Goal: Obtain resource: Download file/media

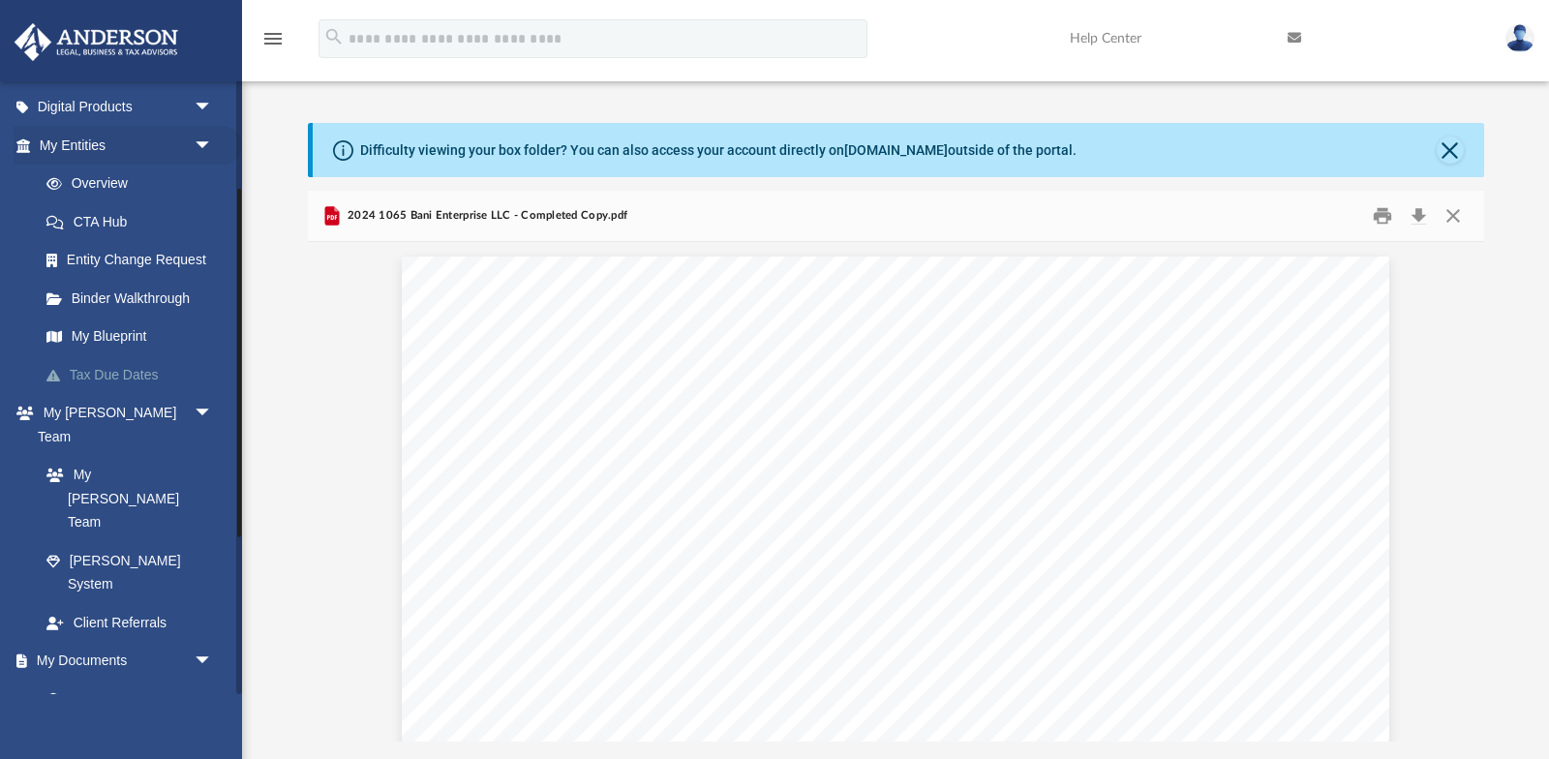
scroll to position [223, 0]
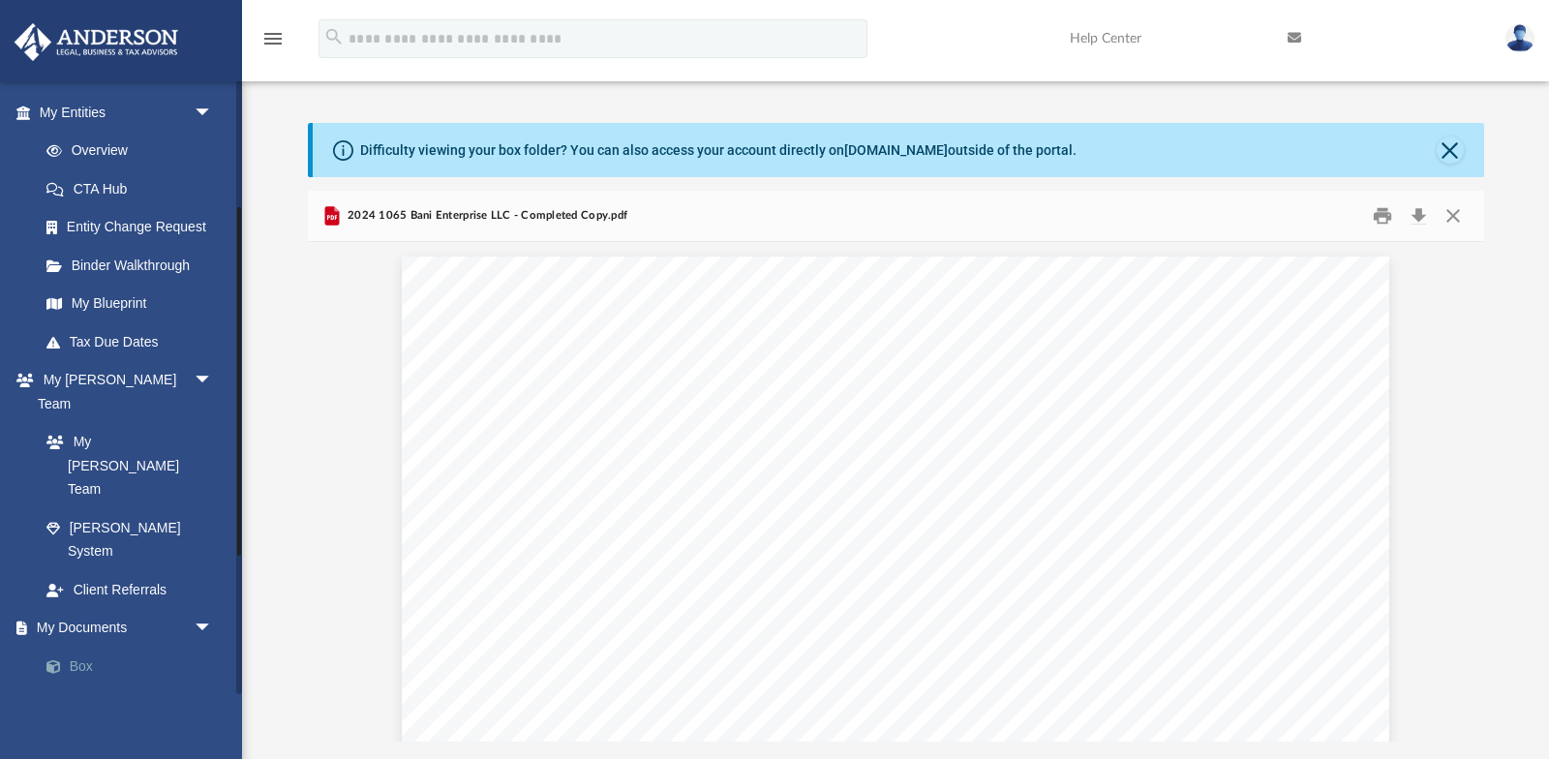
click at [95, 647] on link "Box" at bounding box center [134, 666] width 215 height 39
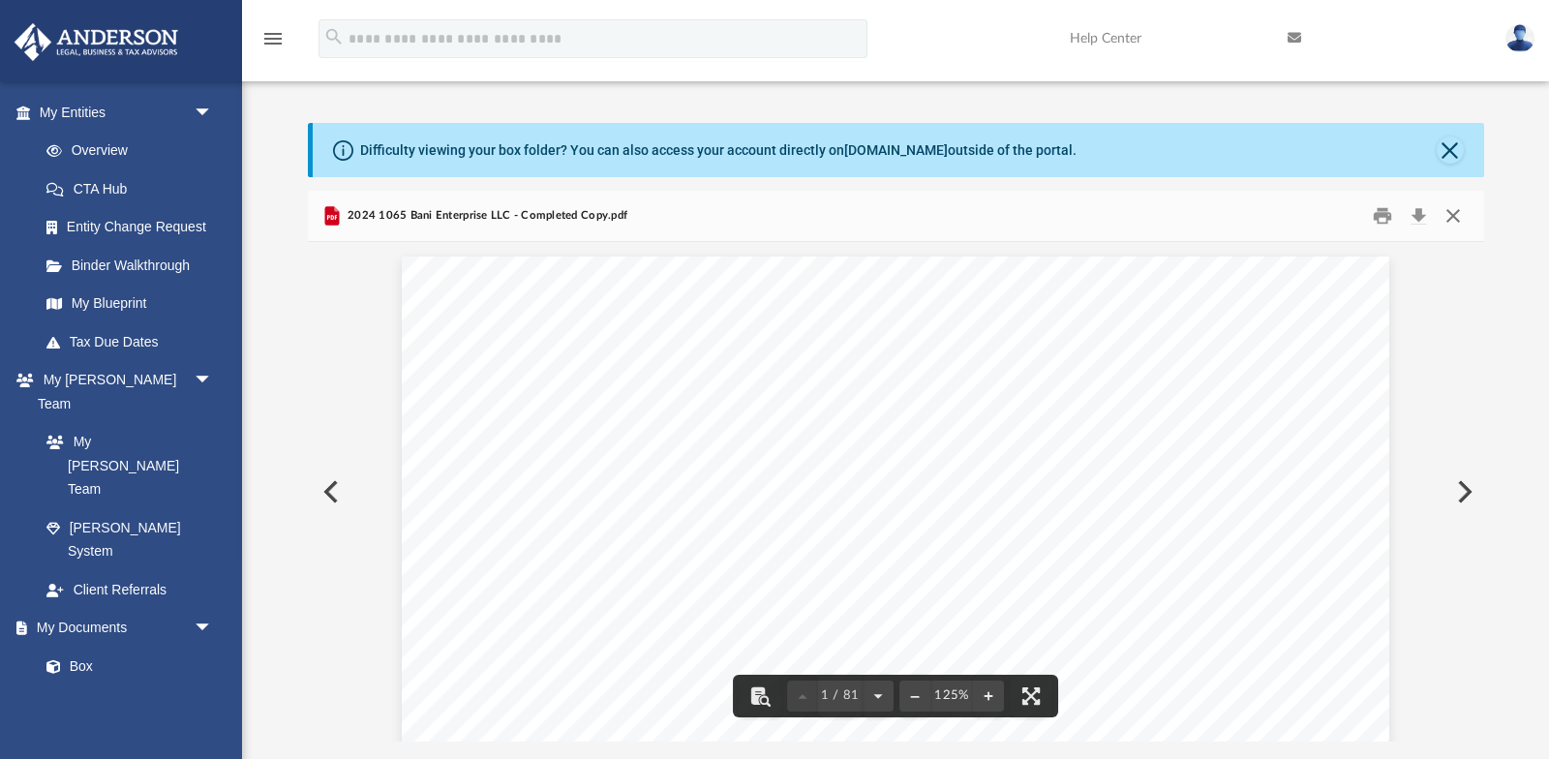
click at [1448, 215] on button "Close" at bounding box center [1452, 215] width 35 height 30
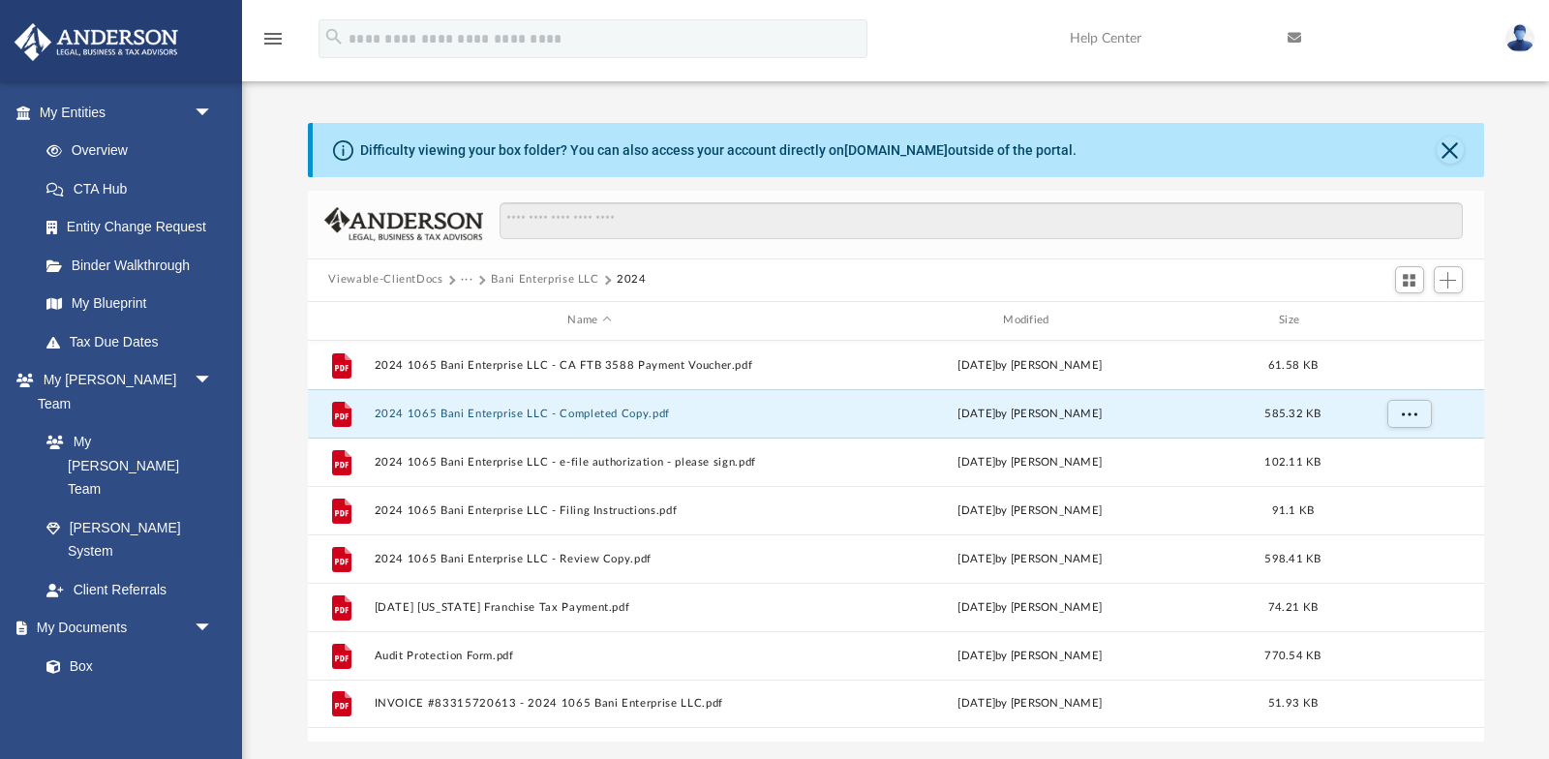
click at [528, 271] on button "Bani Enterprise LLC" at bounding box center [544, 279] width 107 height 17
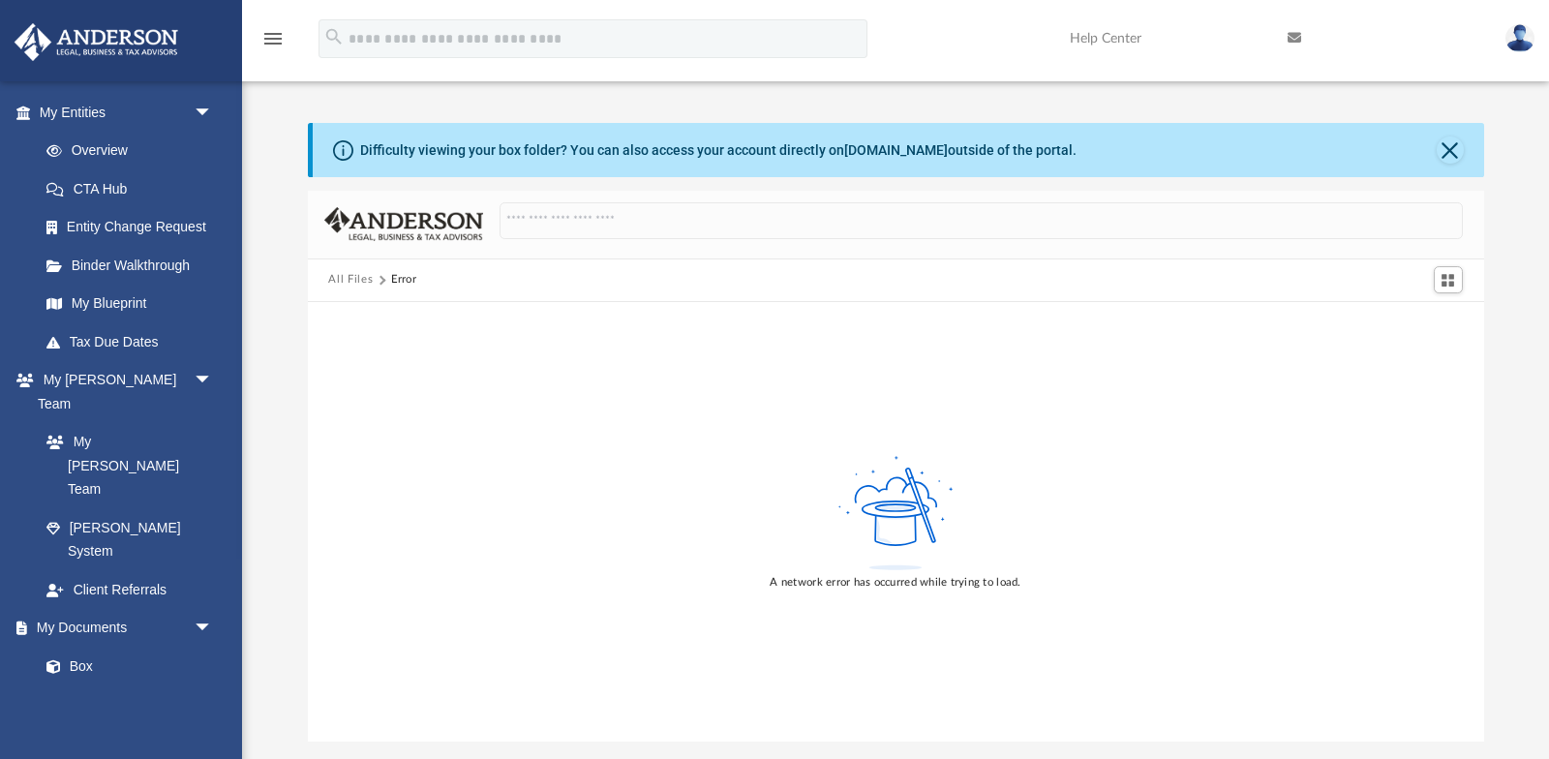
click at [338, 278] on button "All Files" at bounding box center [350, 279] width 45 height 17
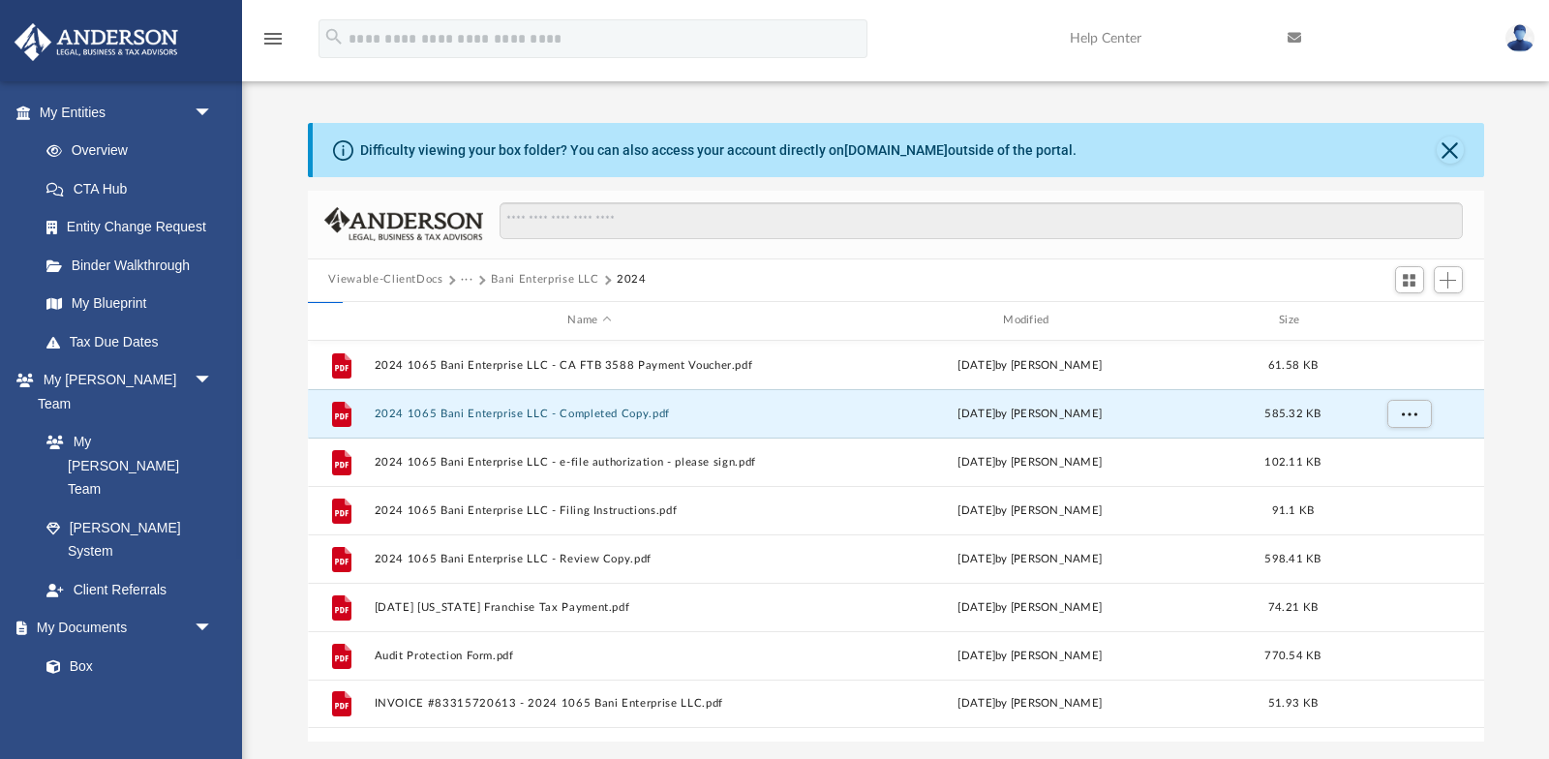
scroll to position [440, 1176]
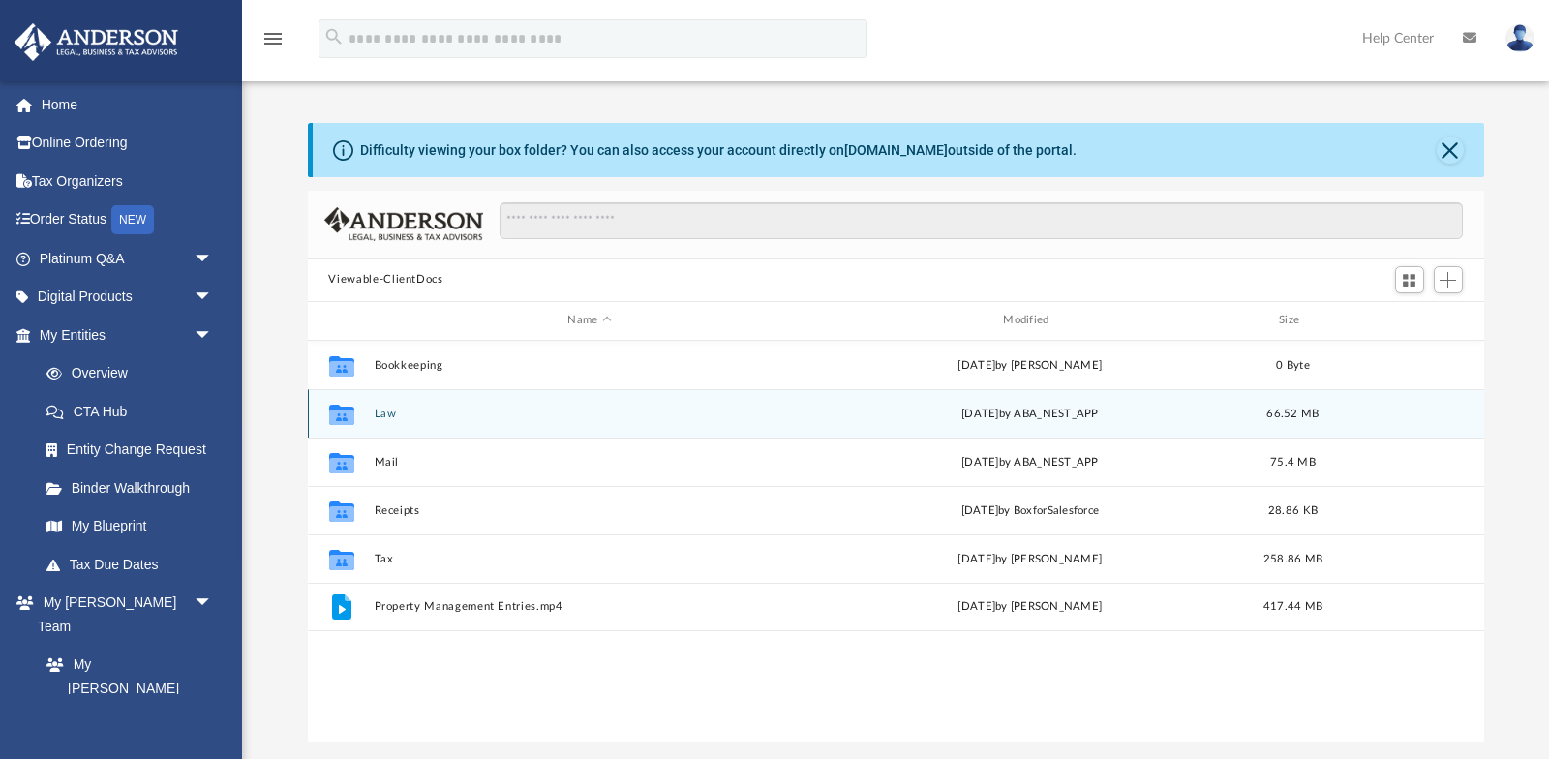
scroll to position [440, 1176]
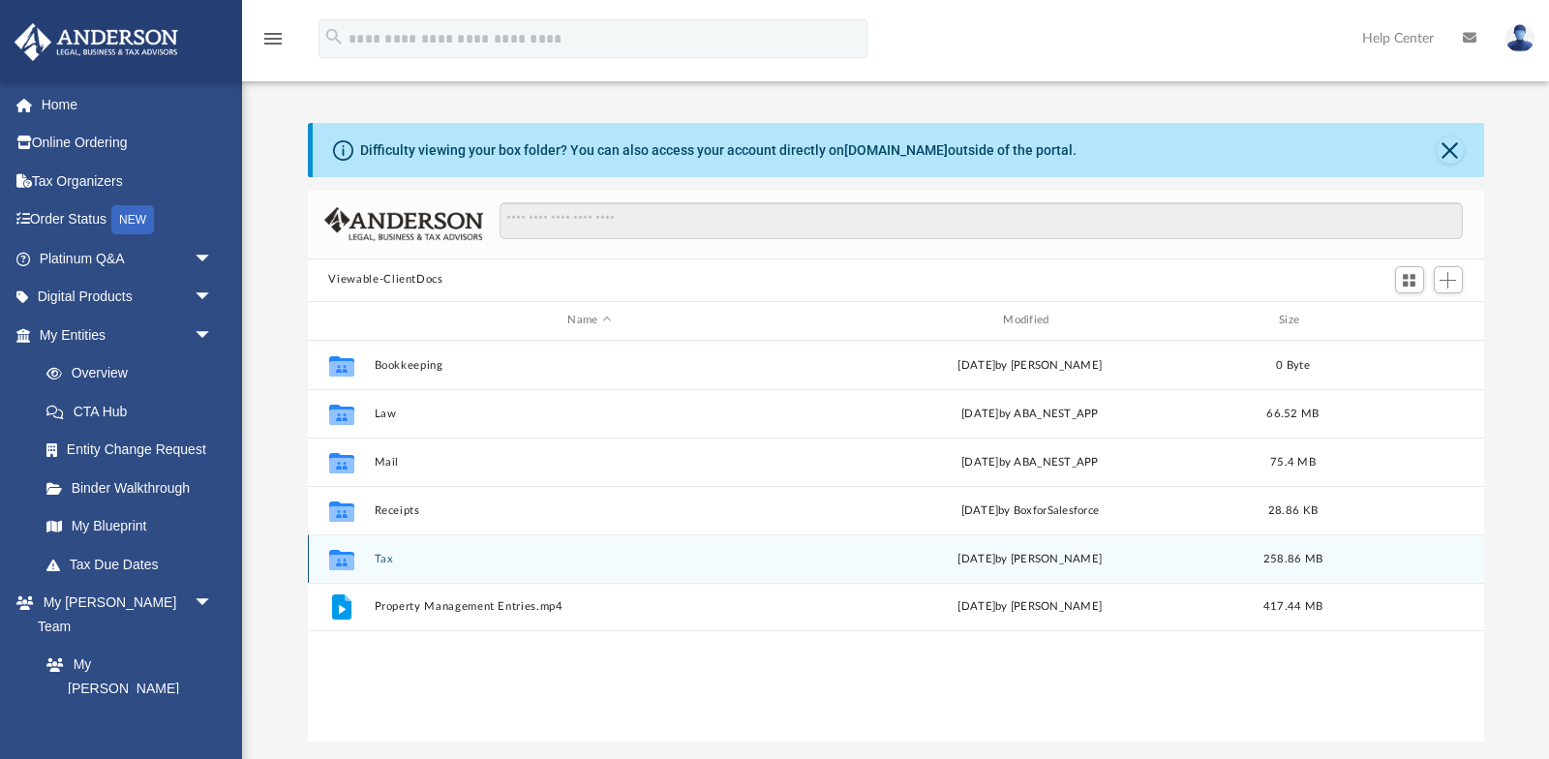
click at [380, 561] on button "Tax" at bounding box center [590, 558] width 432 height 13
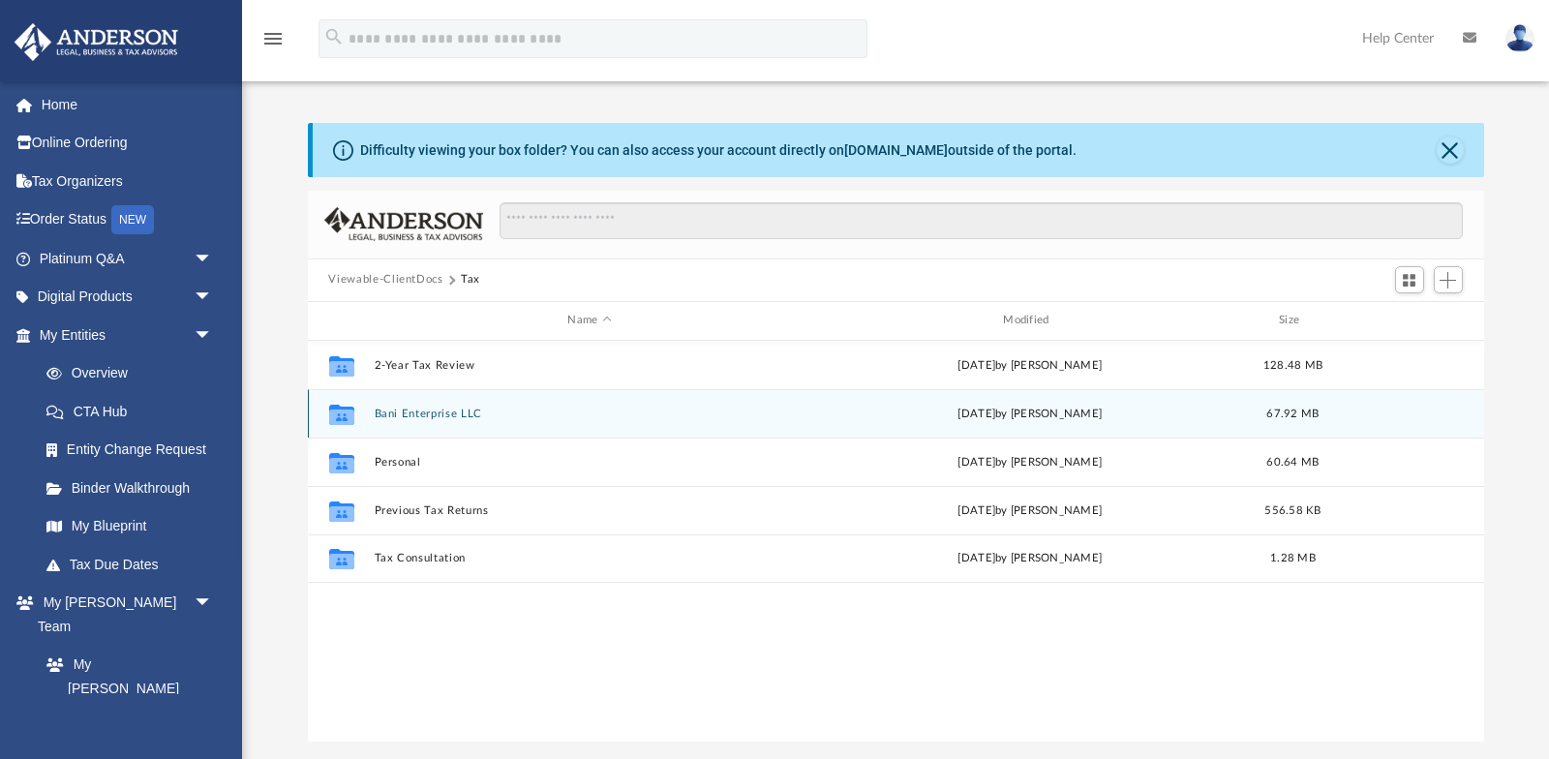
click at [427, 414] on button "Bani Enterprise LLC" at bounding box center [590, 413] width 432 height 13
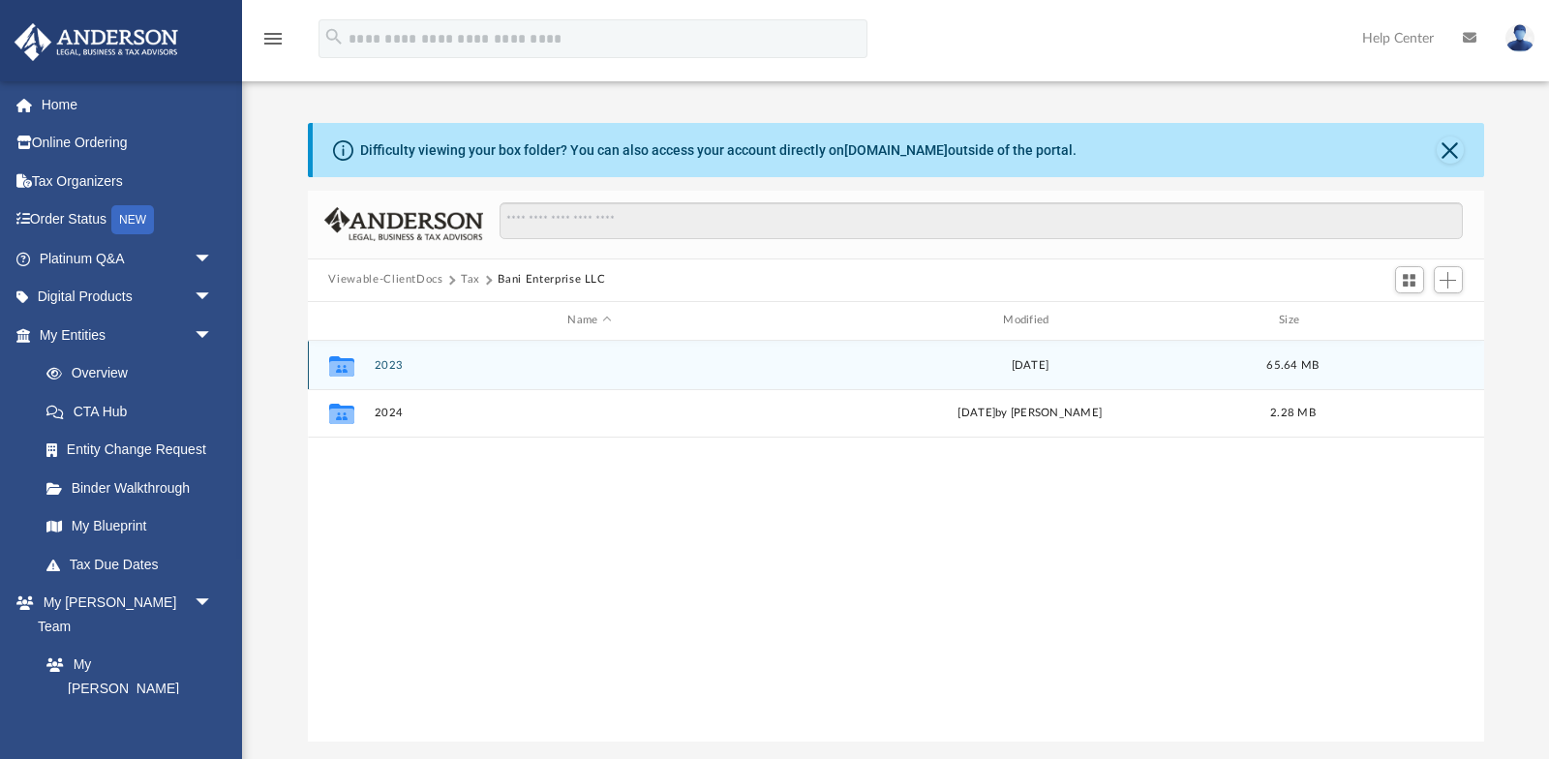
click at [376, 356] on div "Collaborated Folder 2023 [DATE] 65.64 MB" at bounding box center [896, 365] width 1176 height 48
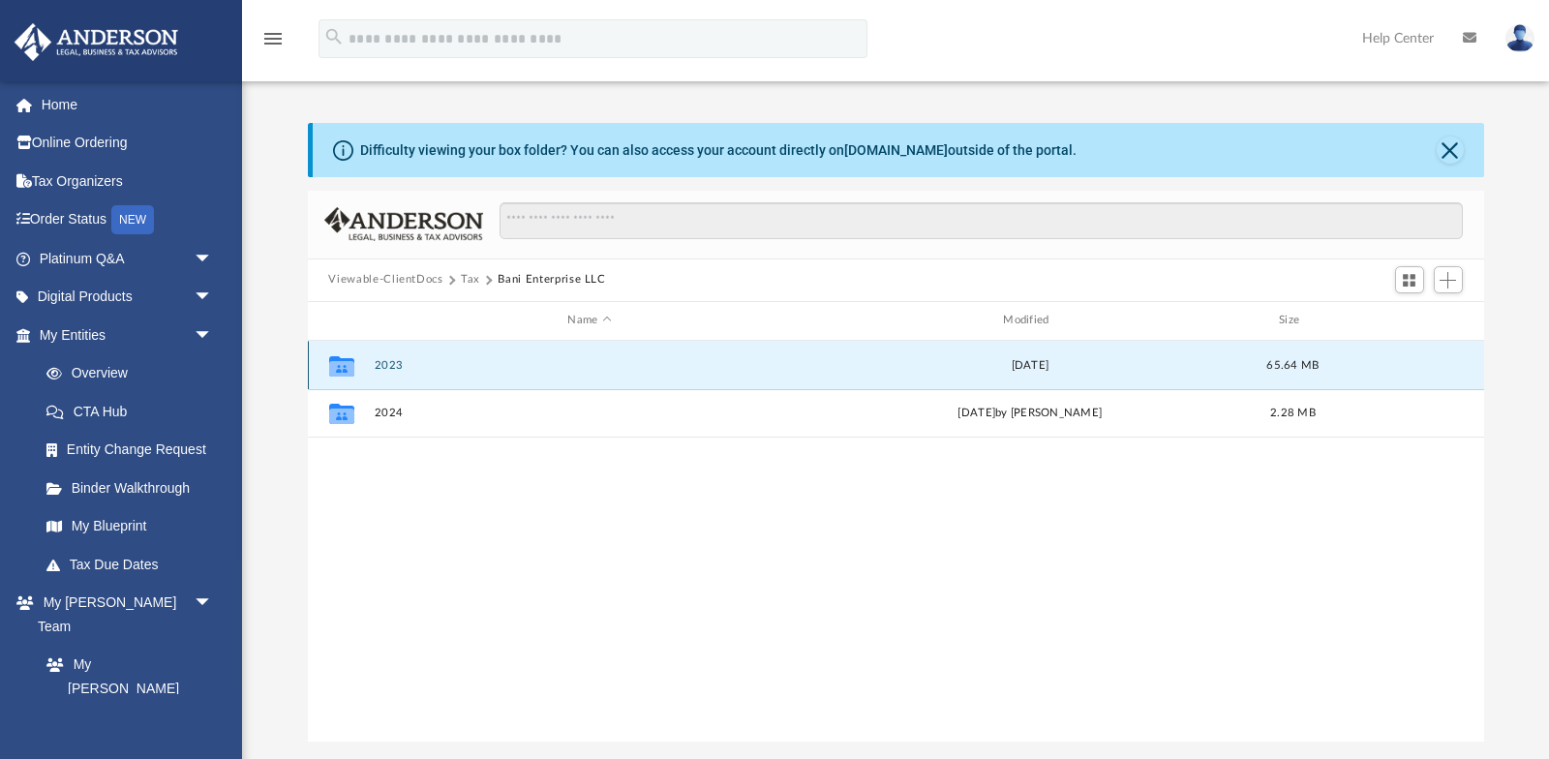
click at [404, 369] on button "2023" at bounding box center [590, 364] width 432 height 13
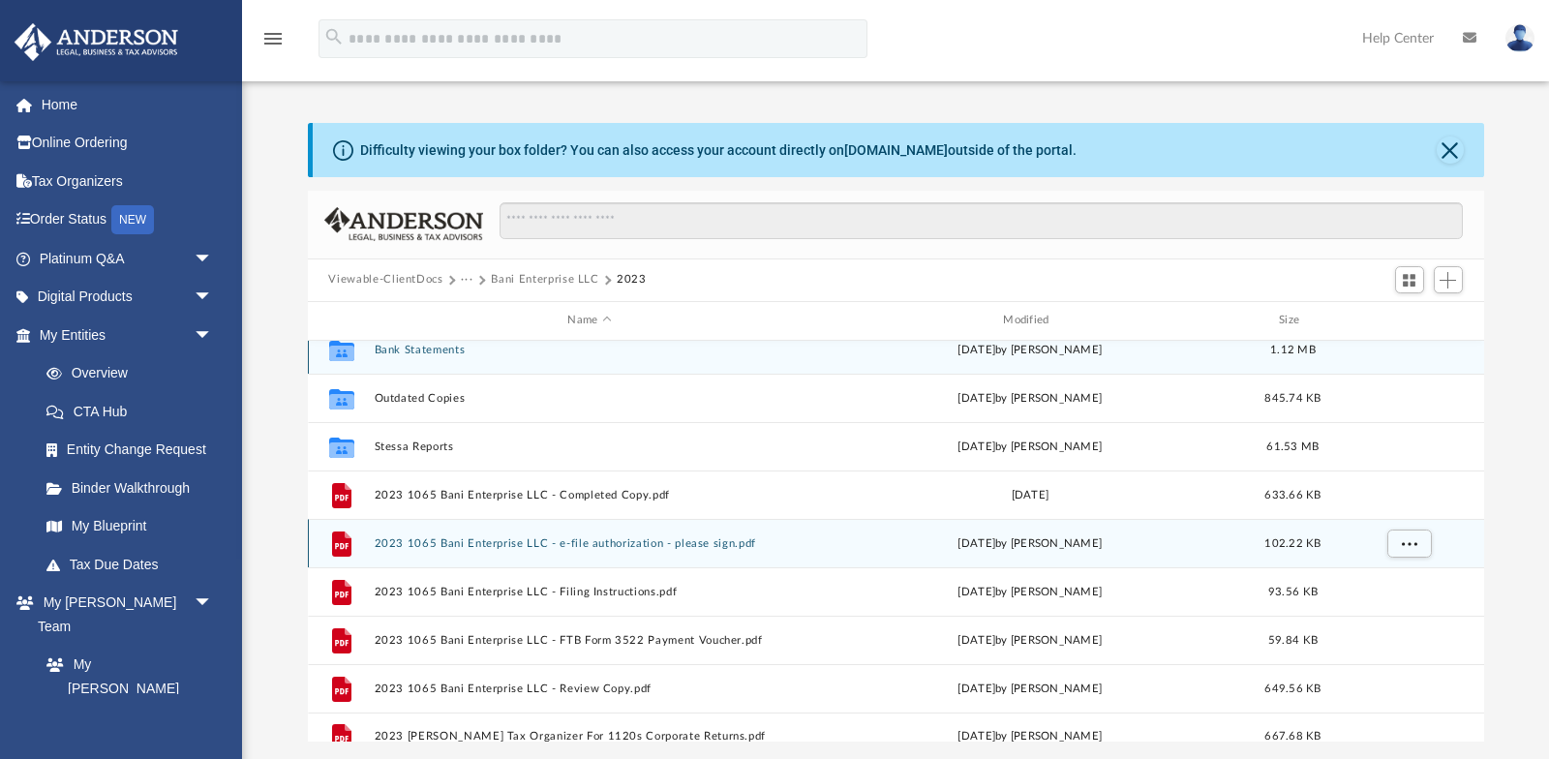
scroll to position [16, 0]
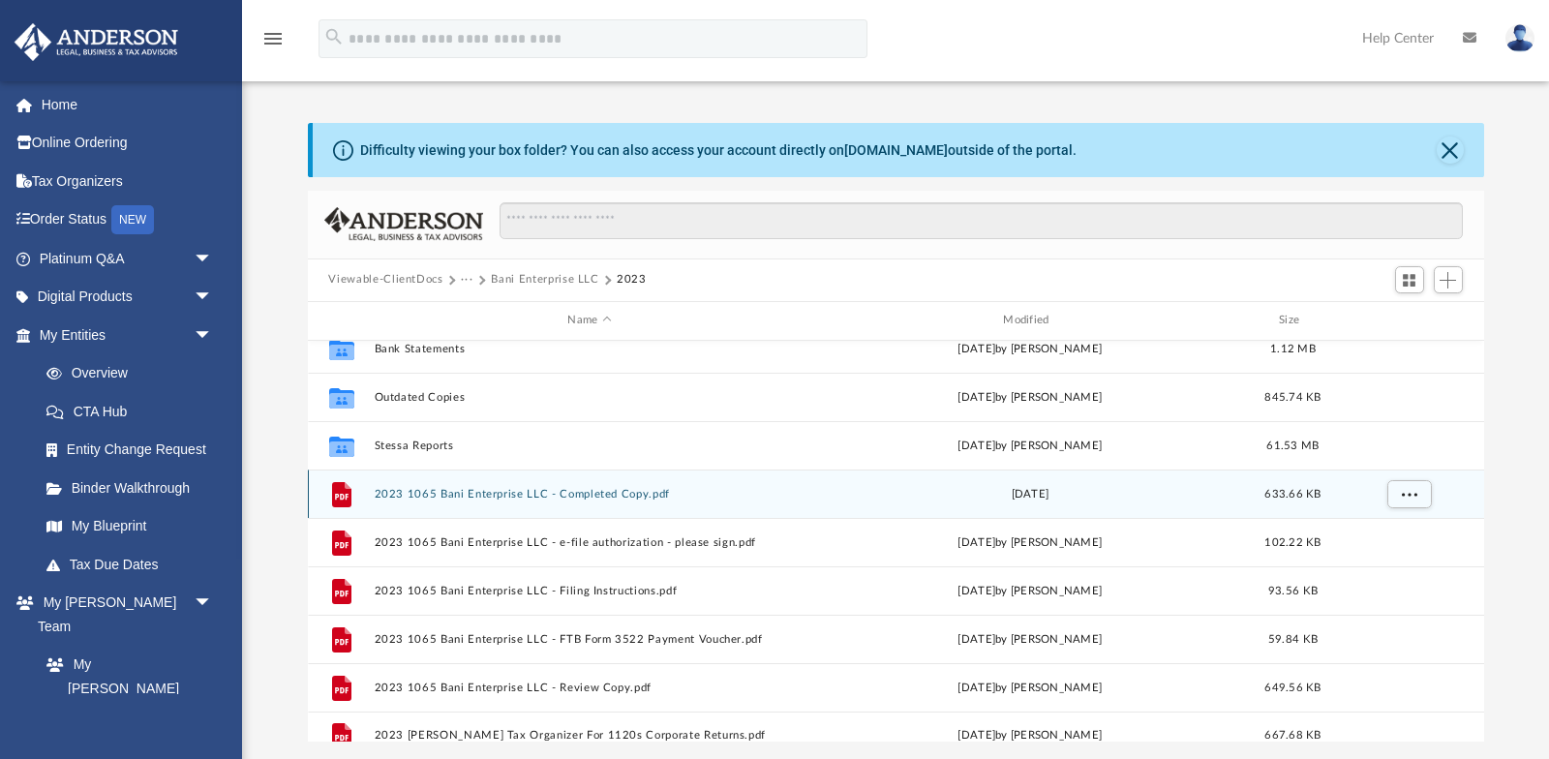
click at [543, 488] on button "2023 1065 Bani Enterprise LLC - Completed Copy.pdf" at bounding box center [590, 493] width 432 height 13
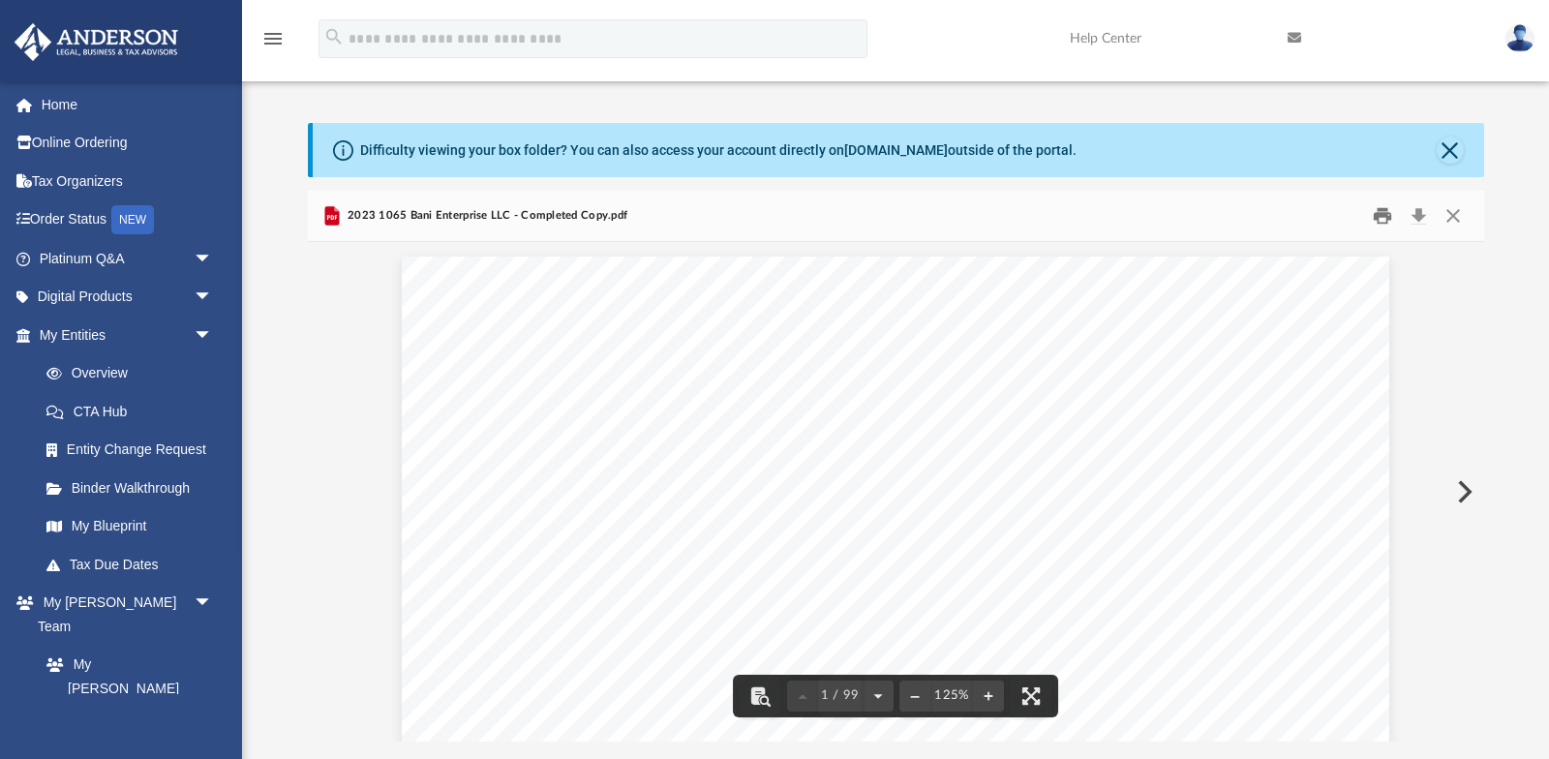
click at [1387, 213] on button "Print" at bounding box center [1382, 215] width 39 height 30
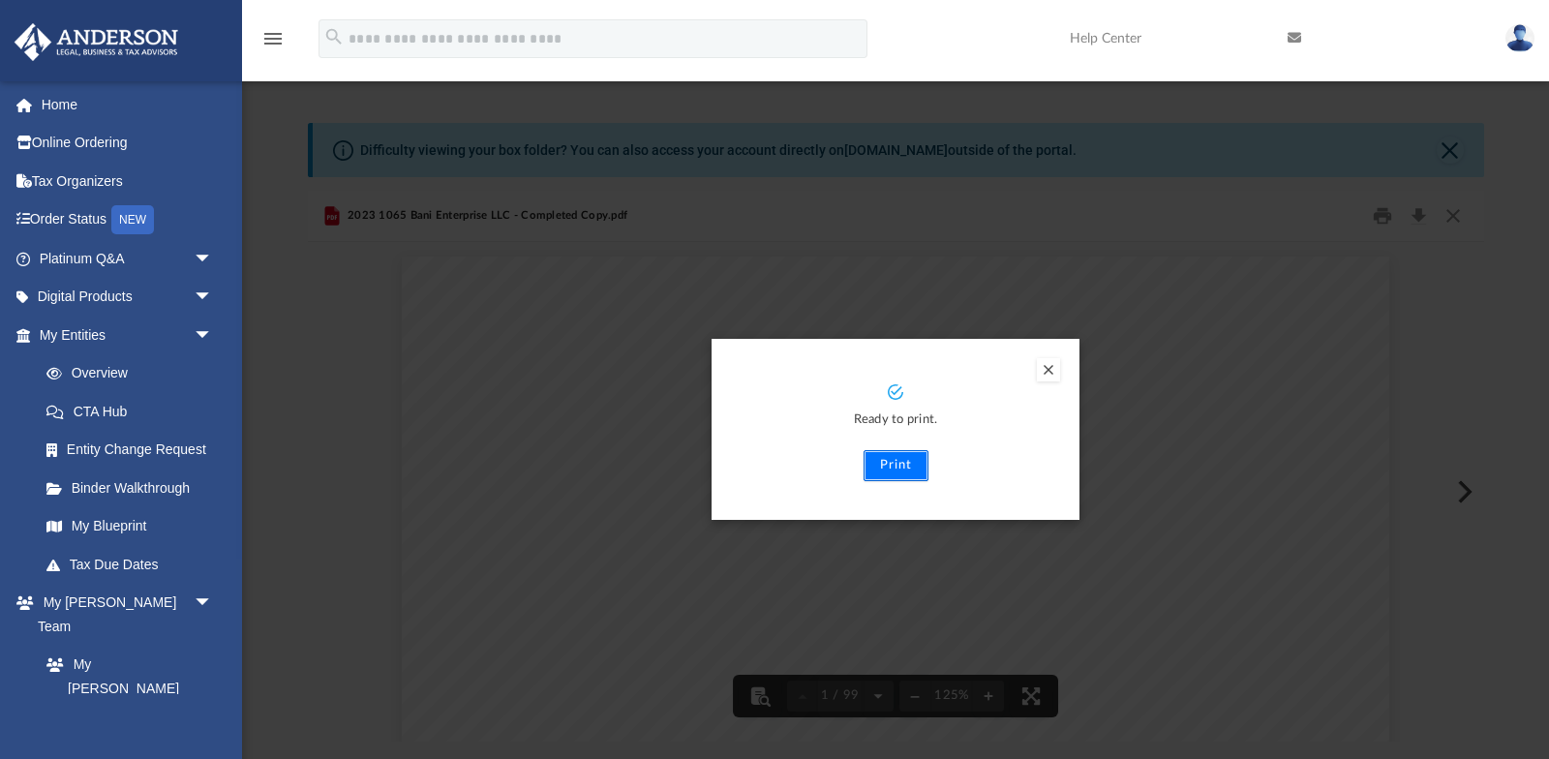
click at [889, 455] on button "Print" at bounding box center [895, 465] width 65 height 31
